Goal: Information Seeking & Learning: Learn about a topic

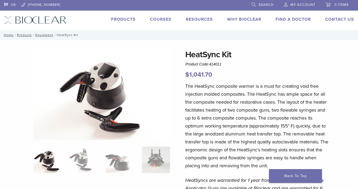
click at [125, 21] on link "Products" at bounding box center [123, 19] width 25 height 5
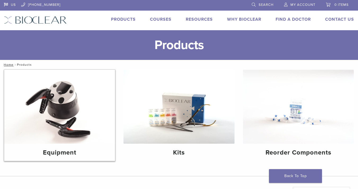
click at [69, 109] on img at bounding box center [59, 107] width 111 height 74
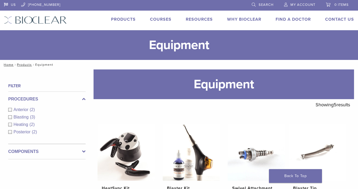
click at [23, 126] on span "Heating" at bounding box center [21, 124] width 16 height 4
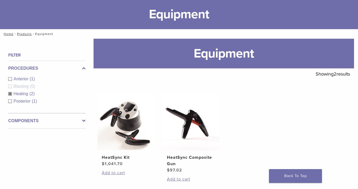
scroll to position [36, 0]
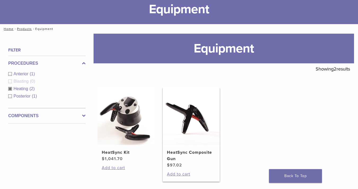
click at [202, 126] on img at bounding box center [191, 116] width 57 height 57
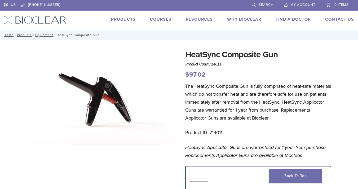
click at [95, 83] on img at bounding box center [101, 96] width 137 height 96
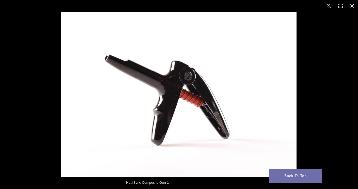
click at [42, 93] on div at bounding box center [179, 94] width 358 height 189
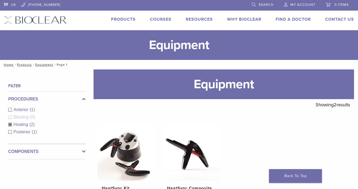
scroll to position [29, 0]
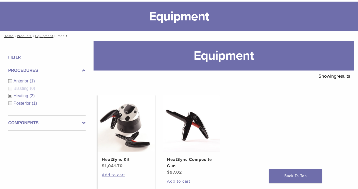
click at [110, 125] on img at bounding box center [125, 123] width 57 height 57
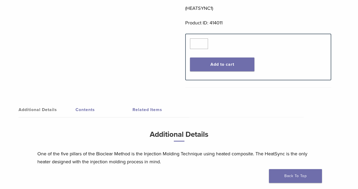
scroll to position [288, 0]
click at [93, 112] on link "Contents" at bounding box center [103, 109] width 57 height 15
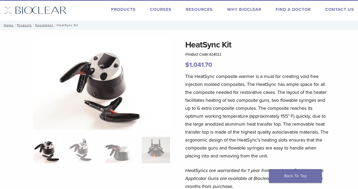
scroll to position [0, 0]
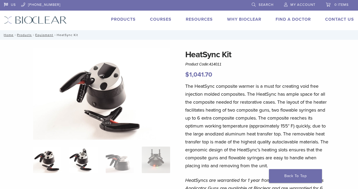
click at [88, 162] on img at bounding box center [83, 159] width 28 height 26
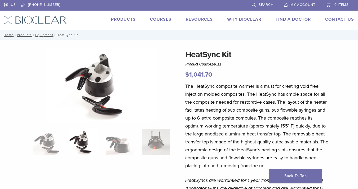
click at [112, 157] on ol at bounding box center [101, 145] width 145 height 33
click at [116, 150] on img at bounding box center [120, 142] width 28 height 26
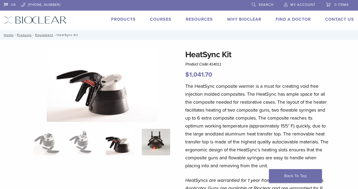
click at [151, 143] on img at bounding box center [156, 142] width 28 height 26
